Goal: Navigation & Orientation: Find specific page/section

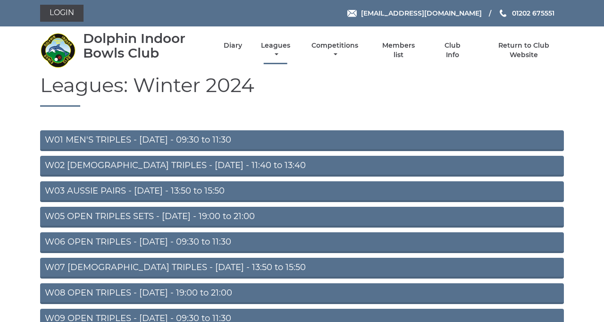
click at [293, 58] on link "Leagues" at bounding box center [276, 50] width 34 height 18
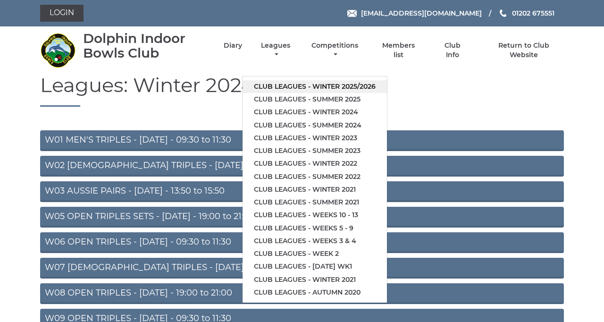
click at [387, 93] on link "Club leagues - Winter 2025/2026" at bounding box center [315, 86] width 145 height 13
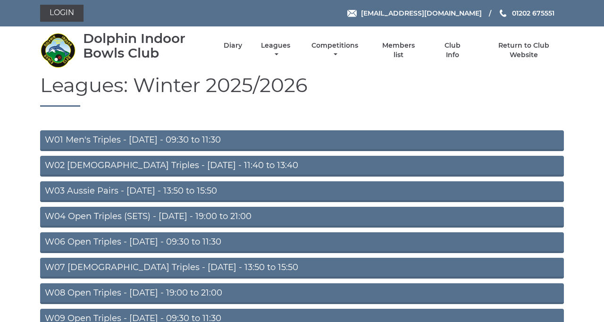
click at [395, 202] on link "W03 Aussie Pairs - [DATE] - 13:50 to 15:50" at bounding box center [302, 191] width 524 height 21
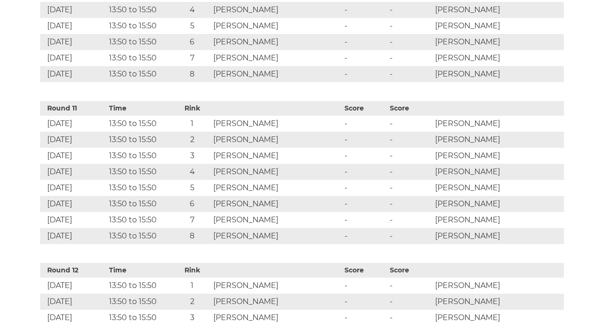
scroll to position [2070, 0]
